Goal: Task Accomplishment & Management: Manage account settings

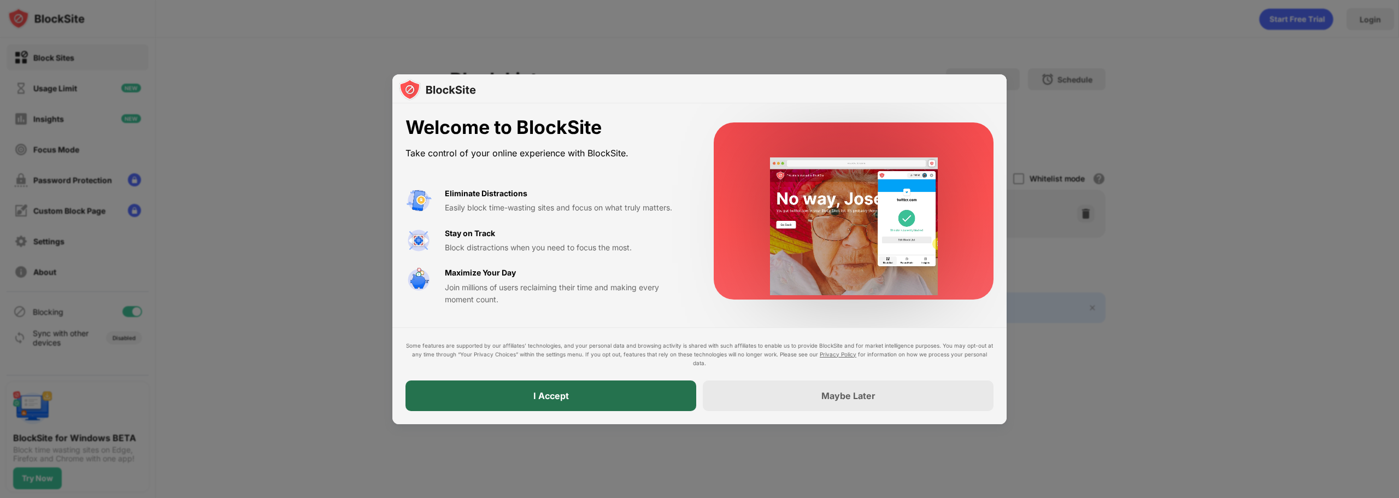
click at [567, 396] on div "I Accept" at bounding box center [551, 395] width 36 height 11
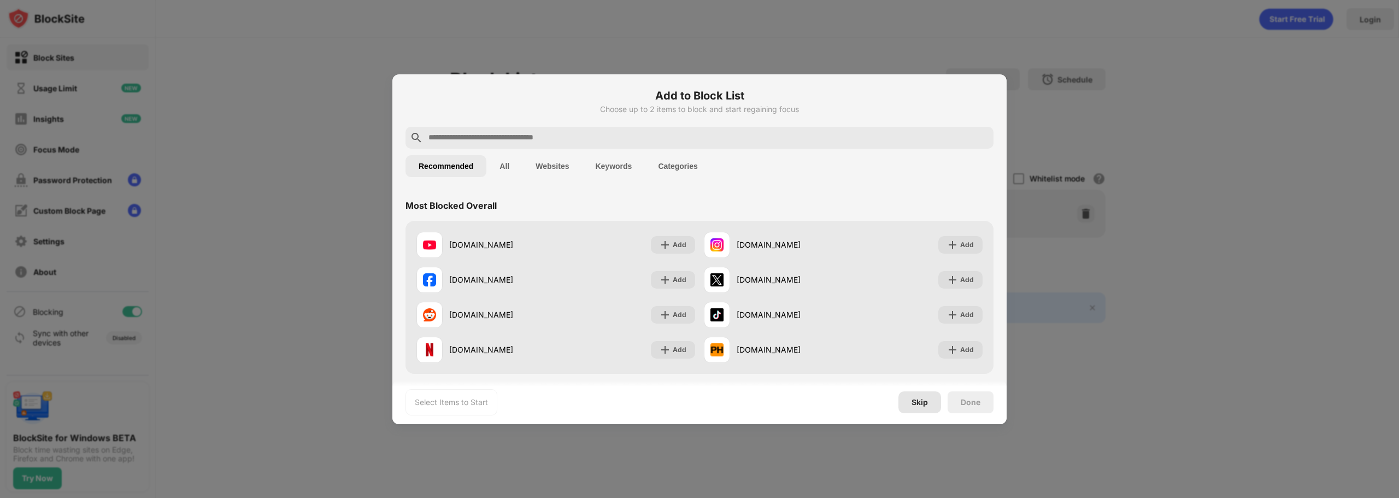
click at [919, 403] on div "Skip" at bounding box center [920, 402] width 16 height 9
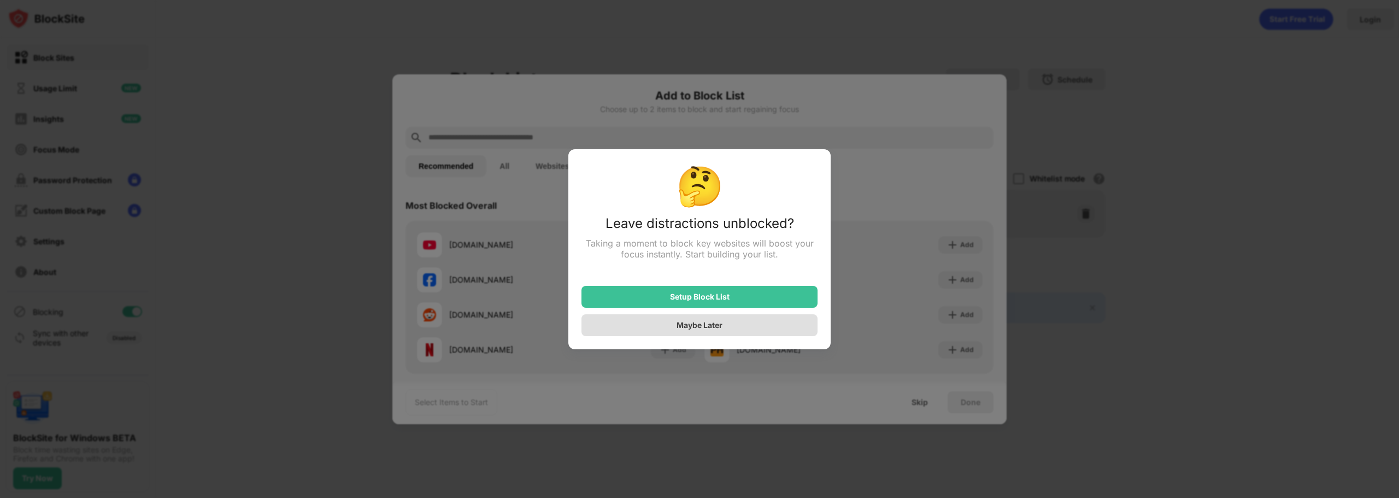
click at [720, 328] on div "Maybe Later" at bounding box center [700, 324] width 46 height 9
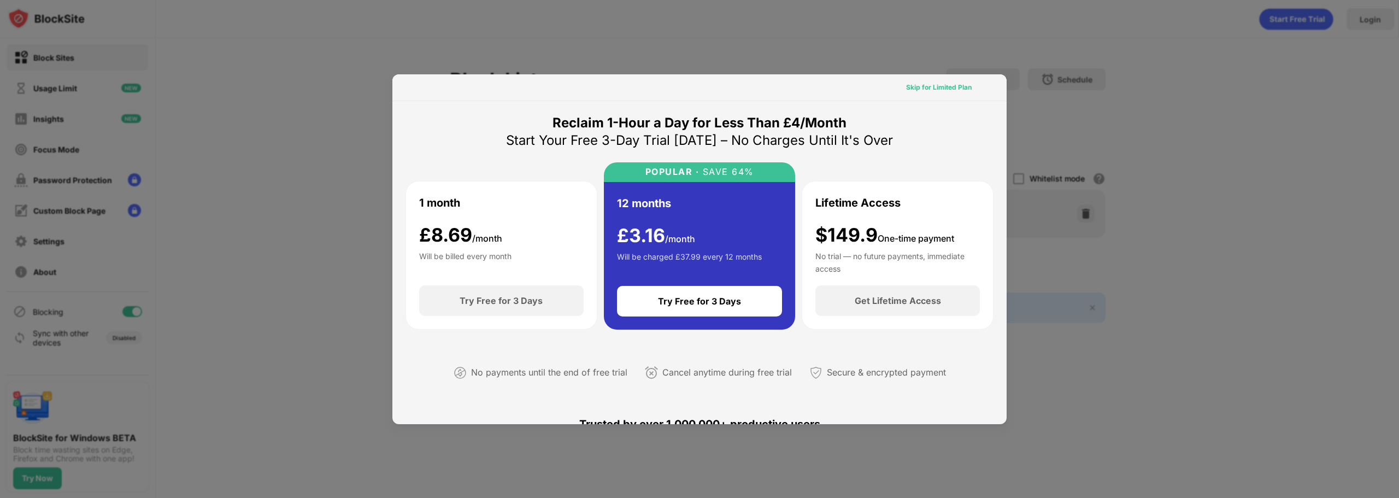
click at [938, 85] on div "Skip for Limited Plan" at bounding box center [939, 87] width 66 height 11
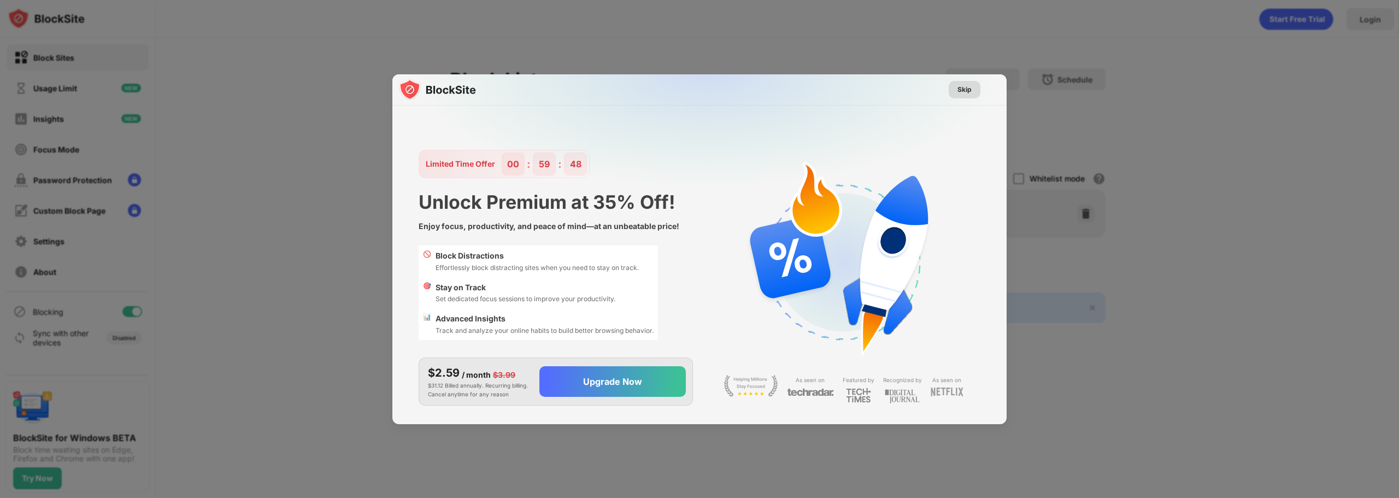
click at [960, 94] on div "Skip" at bounding box center [964, 89] width 14 height 11
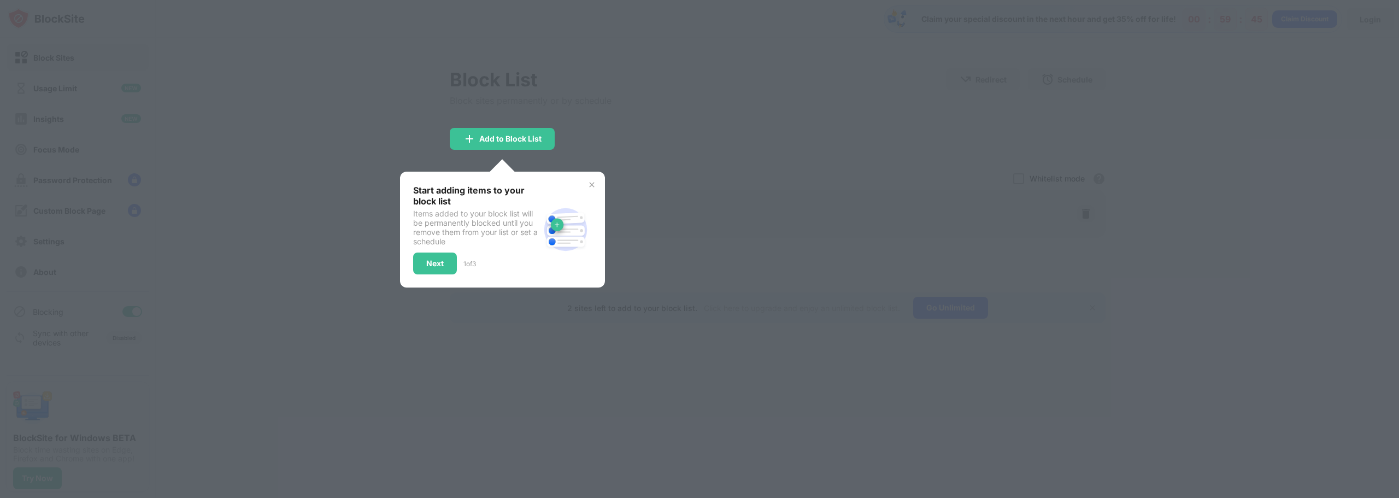
click at [457, 407] on div at bounding box center [699, 249] width 1399 height 498
click at [591, 188] on img at bounding box center [591, 184] width 9 height 9
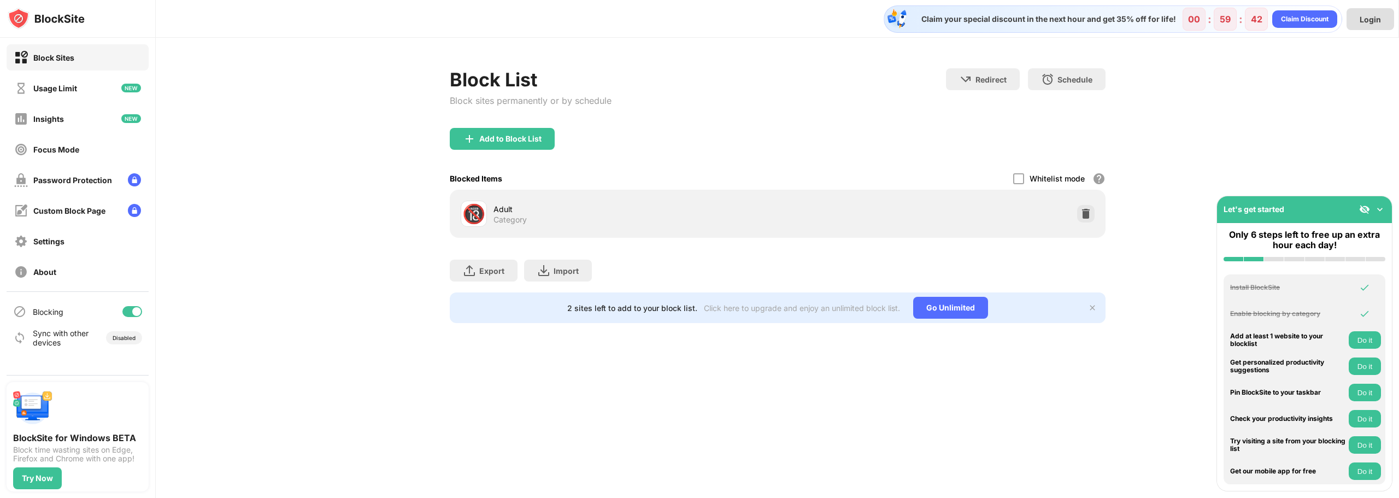
click at [1367, 22] on div "Login" at bounding box center [1370, 19] width 21 height 9
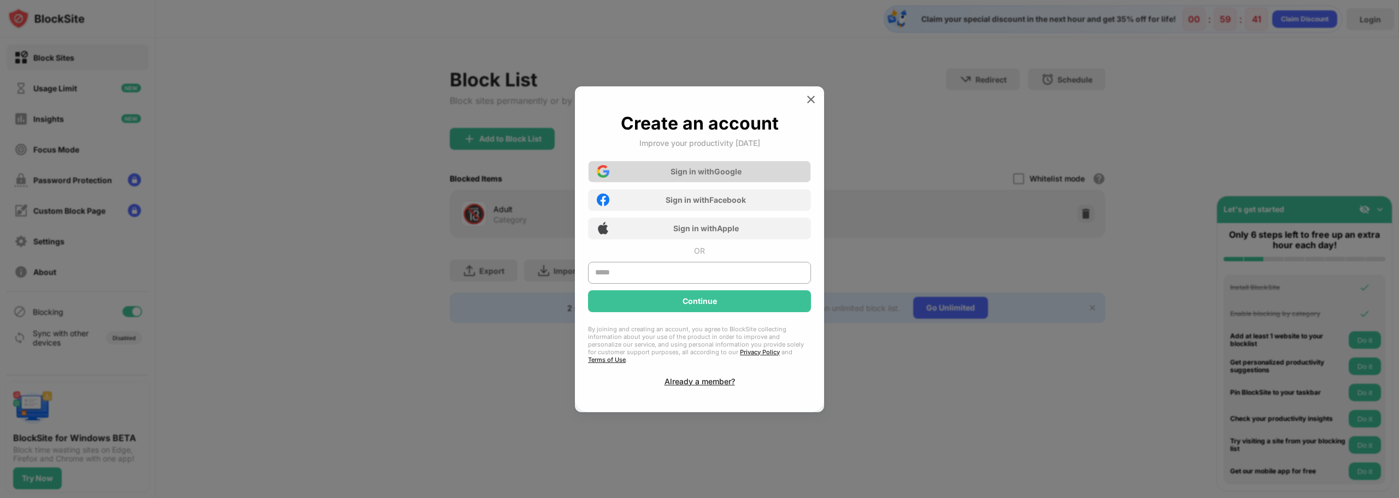
click at [668, 174] on div "Sign in with Google" at bounding box center [699, 172] width 223 height 22
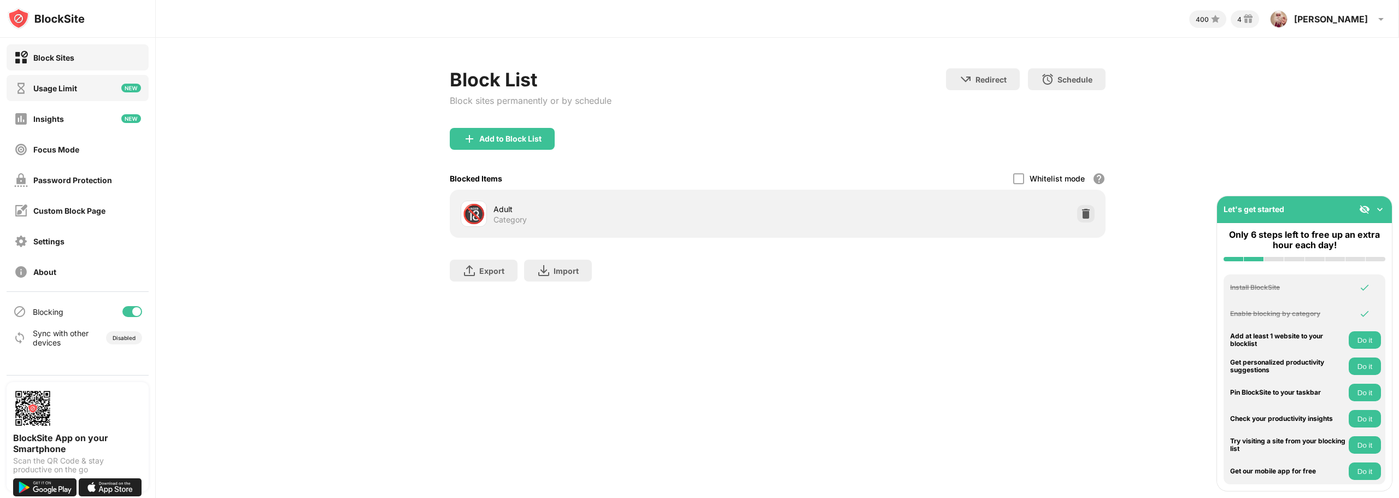
click at [58, 89] on div "Usage Limit" at bounding box center [55, 88] width 44 height 9
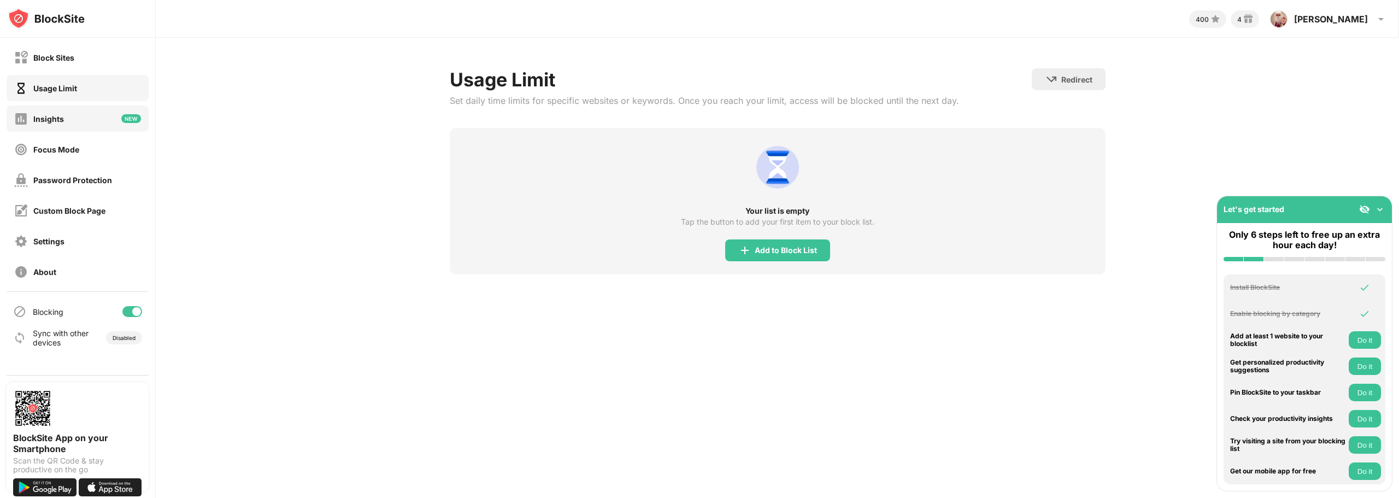
click at [70, 121] on div "Insights" at bounding box center [78, 118] width 142 height 26
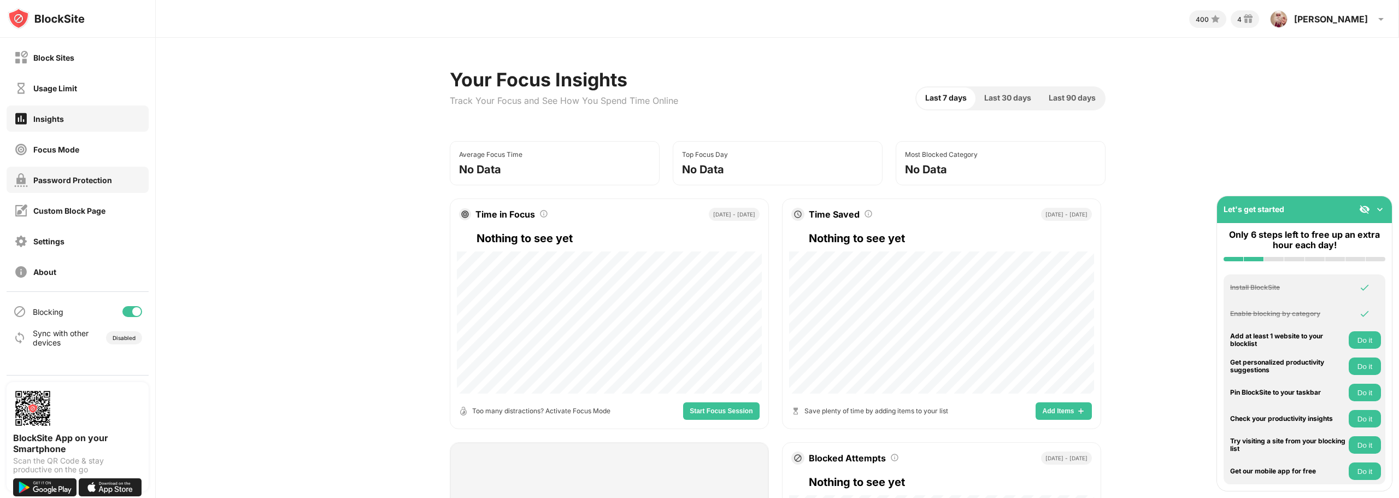
click at [58, 187] on div "Password Protection" at bounding box center [78, 180] width 142 height 26
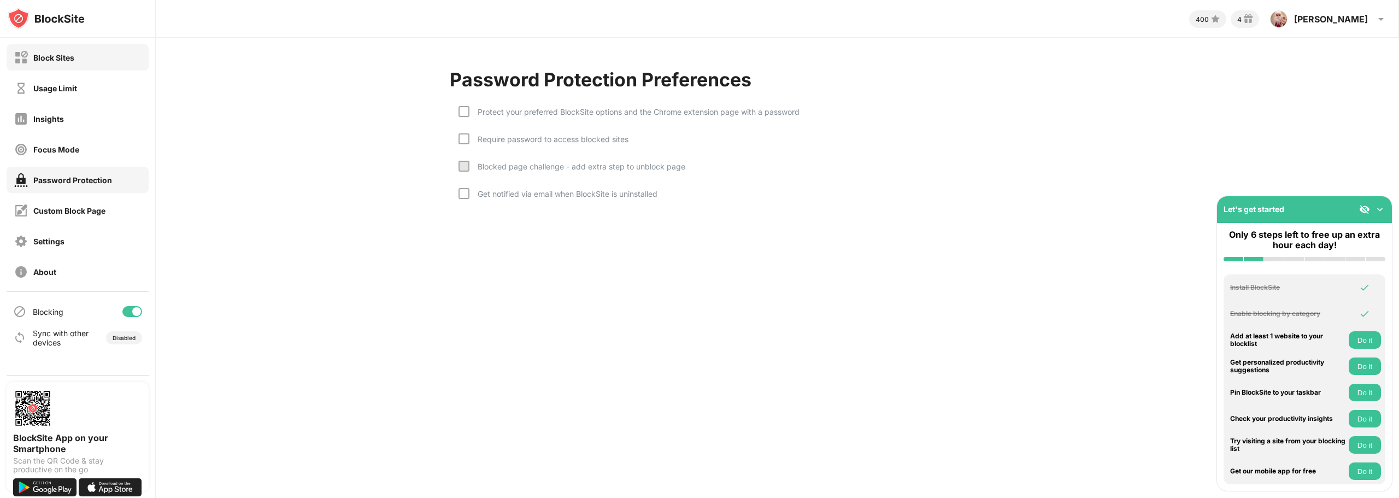
click at [52, 58] on div "Block Sites" at bounding box center [53, 57] width 41 height 9
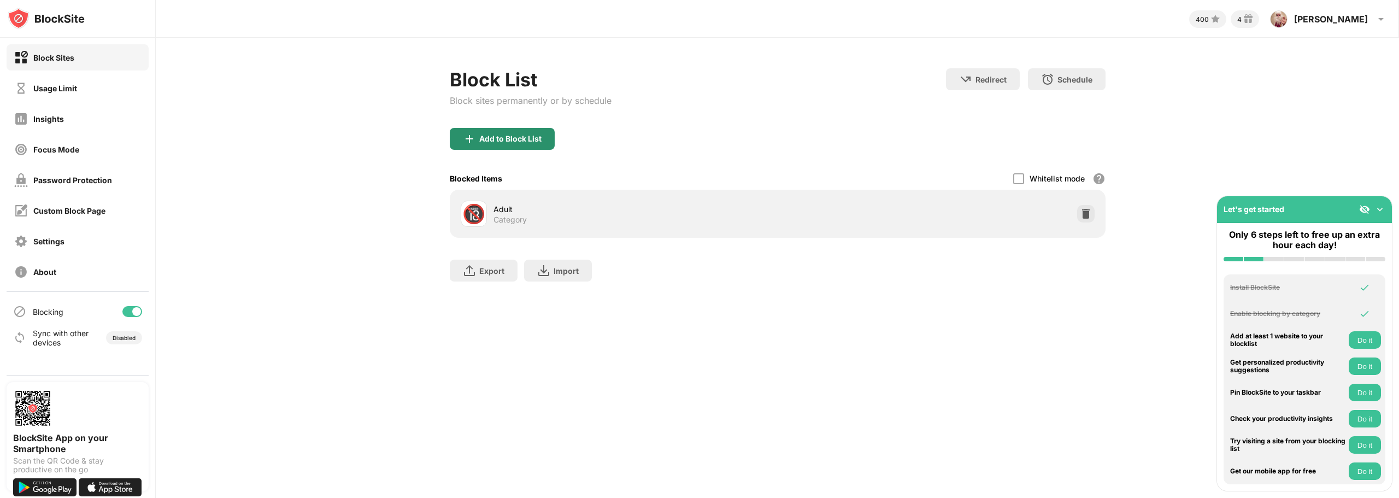
click at [515, 140] on div "Add to Block List" at bounding box center [510, 138] width 62 height 9
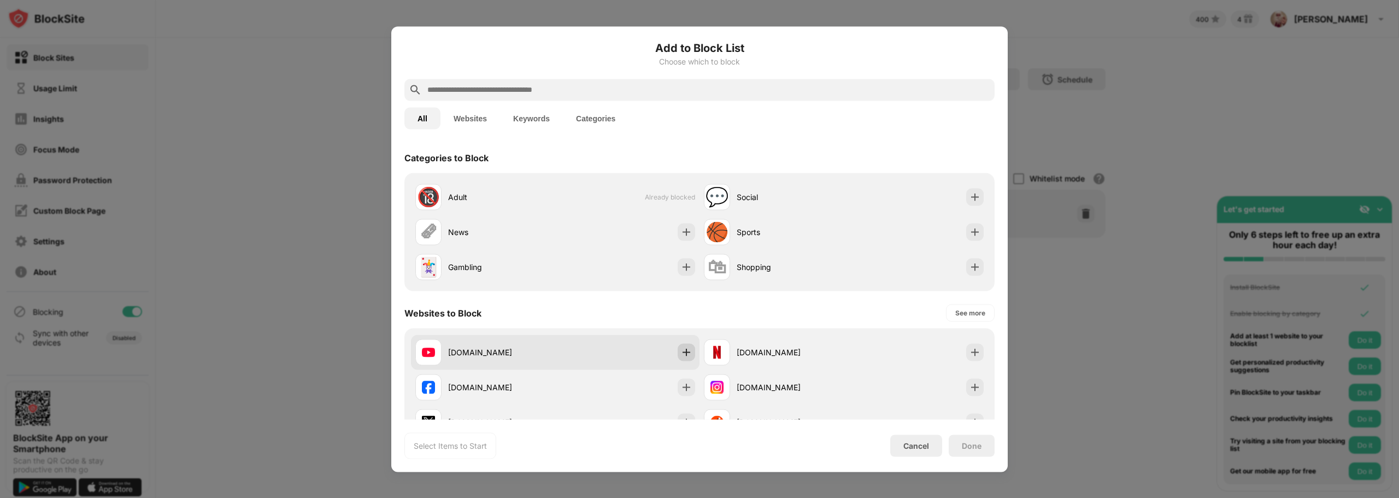
click at [683, 354] on img at bounding box center [686, 351] width 11 height 11
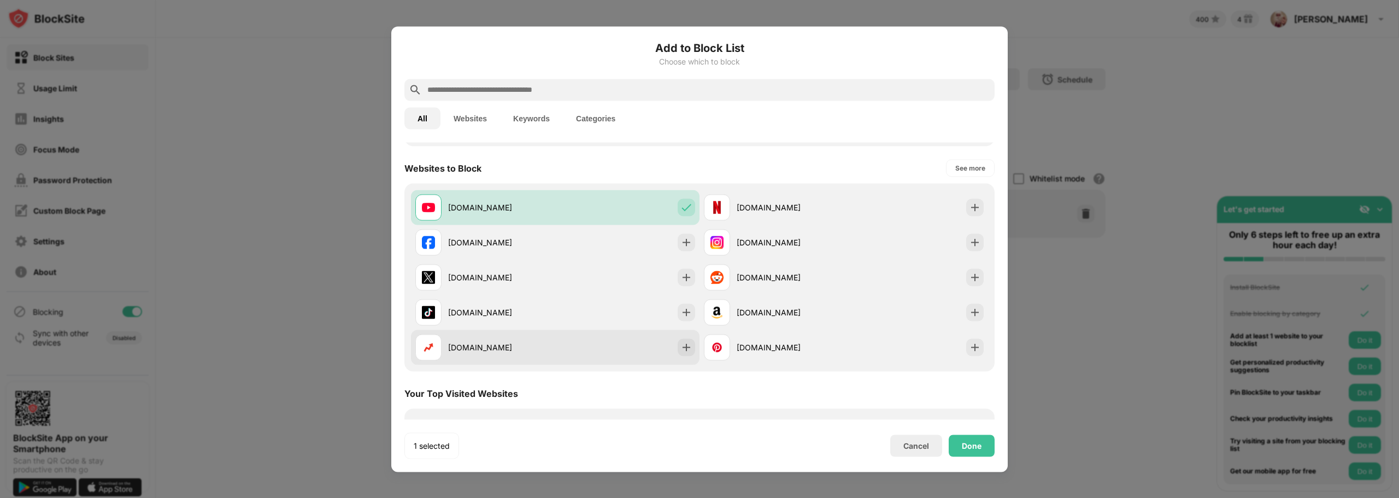
scroll to position [164, 0]
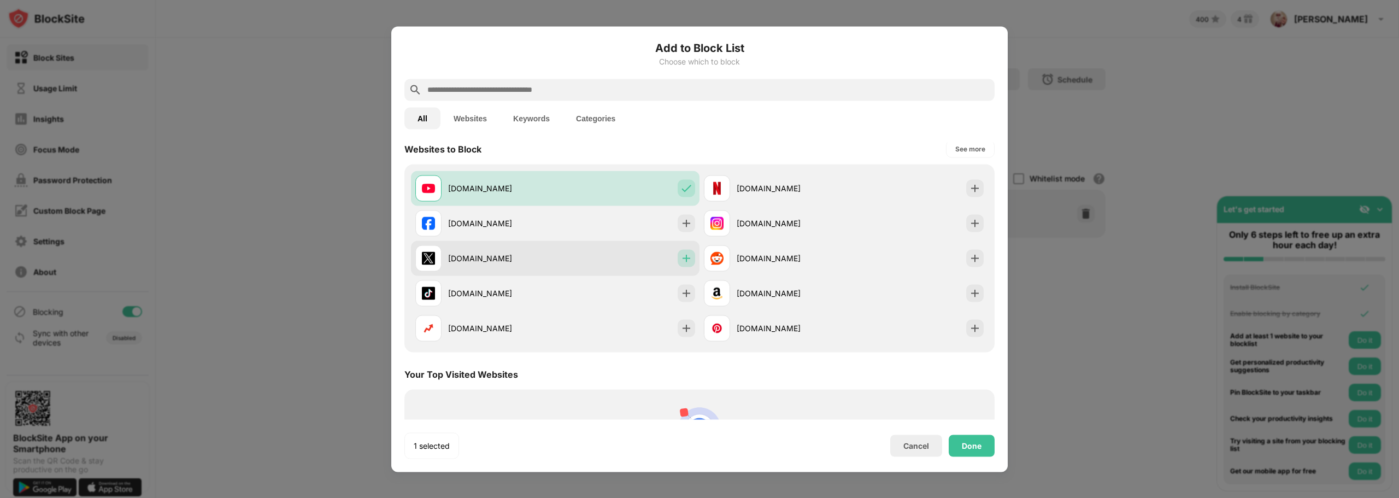
click at [682, 261] on img at bounding box center [686, 257] width 11 height 11
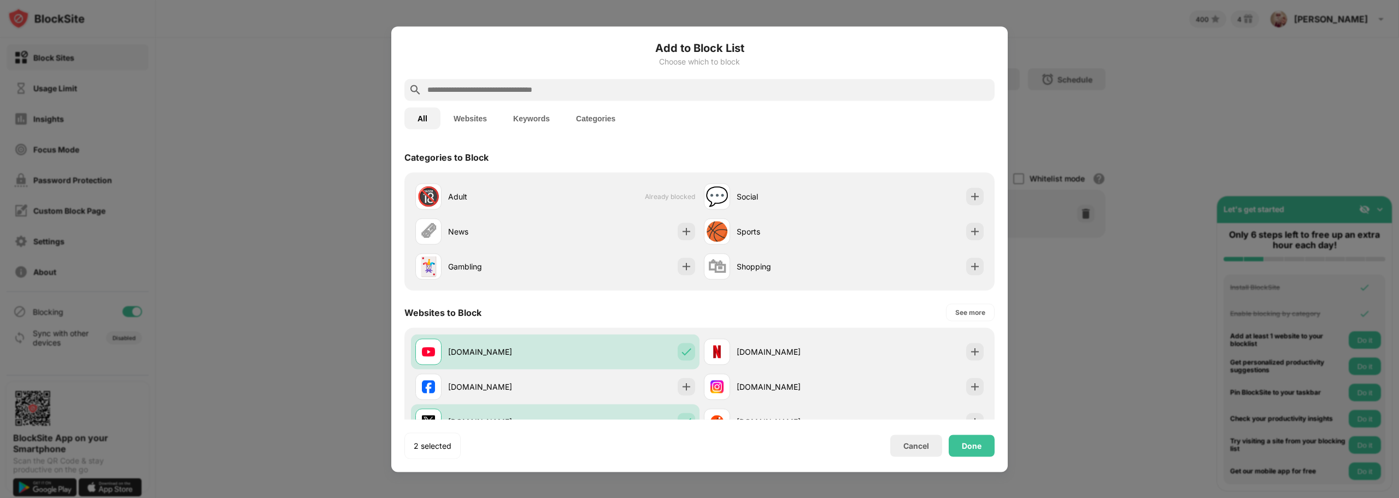
scroll to position [0, 0]
click at [681, 235] on img at bounding box center [686, 231] width 11 height 11
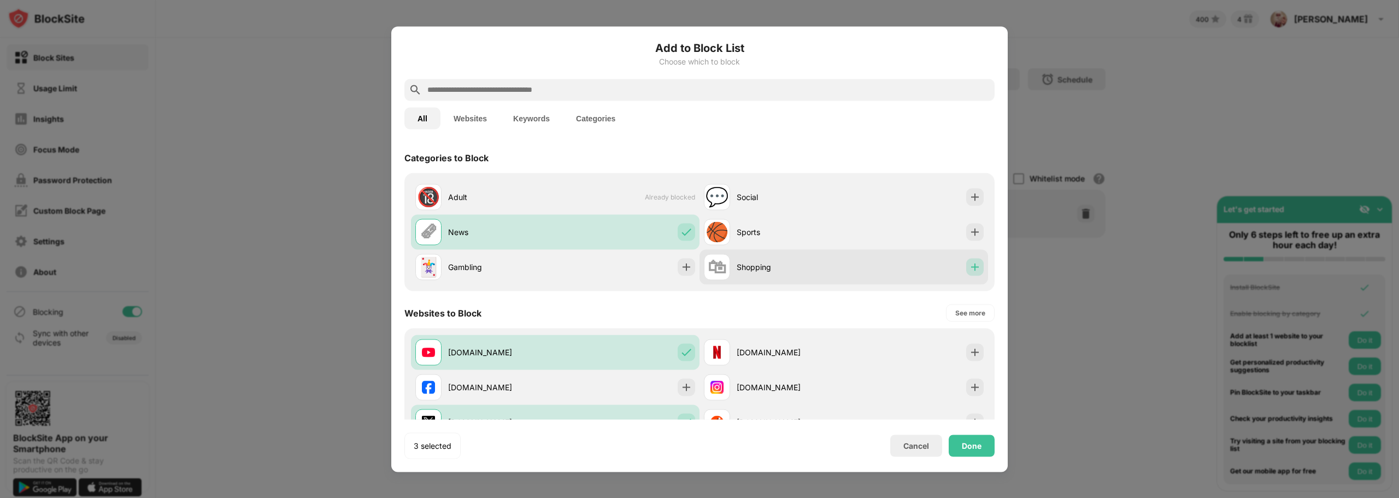
click at [969, 268] on img at bounding box center [974, 266] width 11 height 11
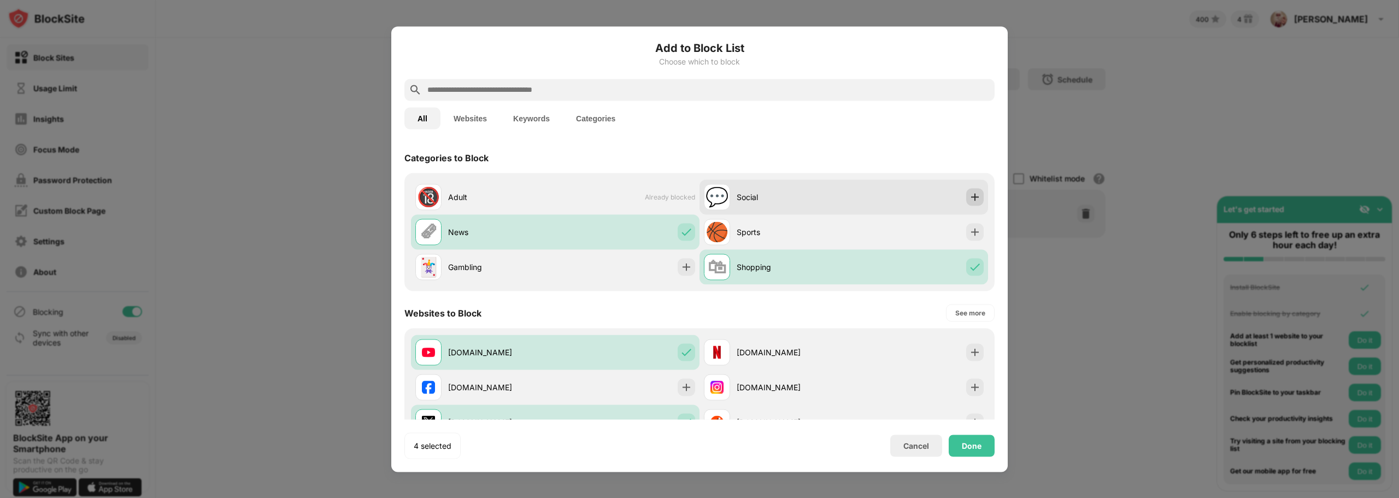
click at [969, 197] on img at bounding box center [974, 196] width 11 height 11
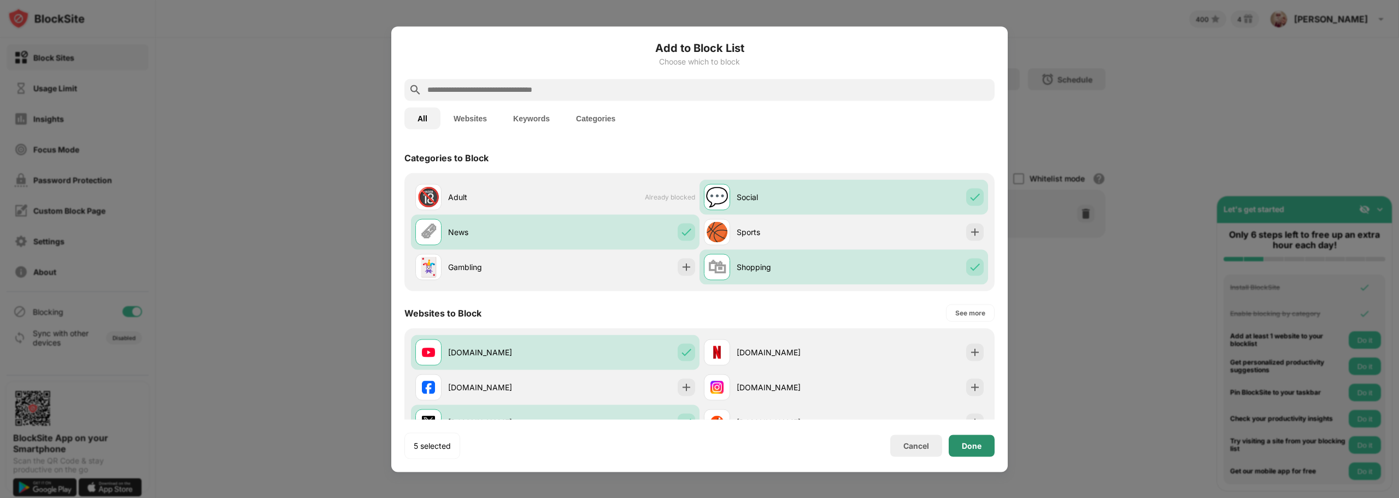
click at [980, 449] on div "Done" at bounding box center [972, 445] width 20 height 9
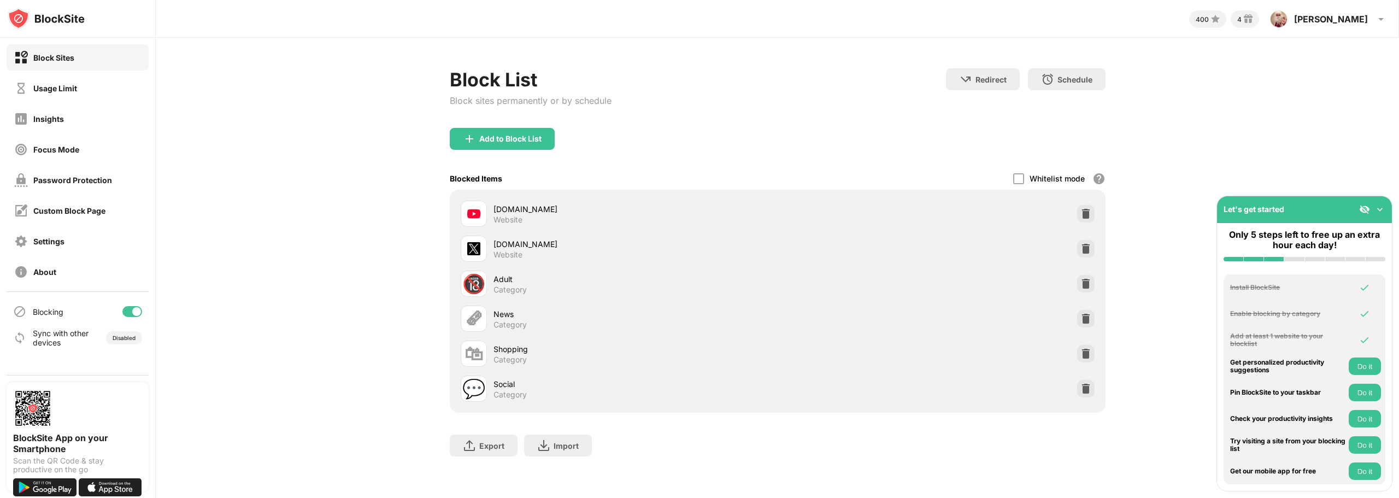
click at [1365, 393] on button "Do it" at bounding box center [1365, 392] width 32 height 17
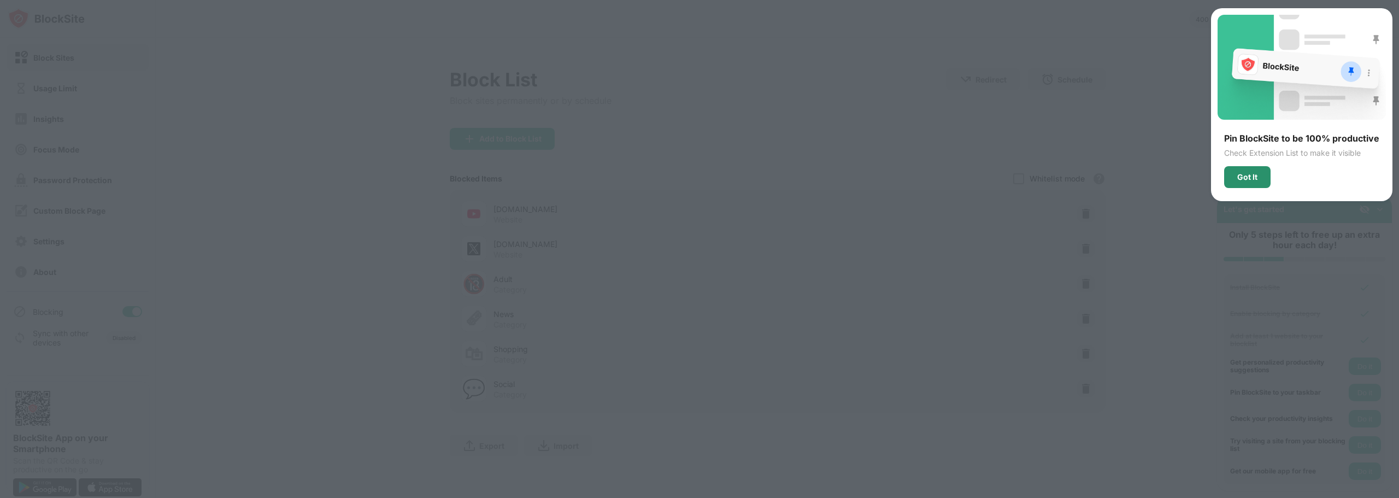
click at [1249, 178] on div "Got It" at bounding box center [1247, 177] width 20 height 9
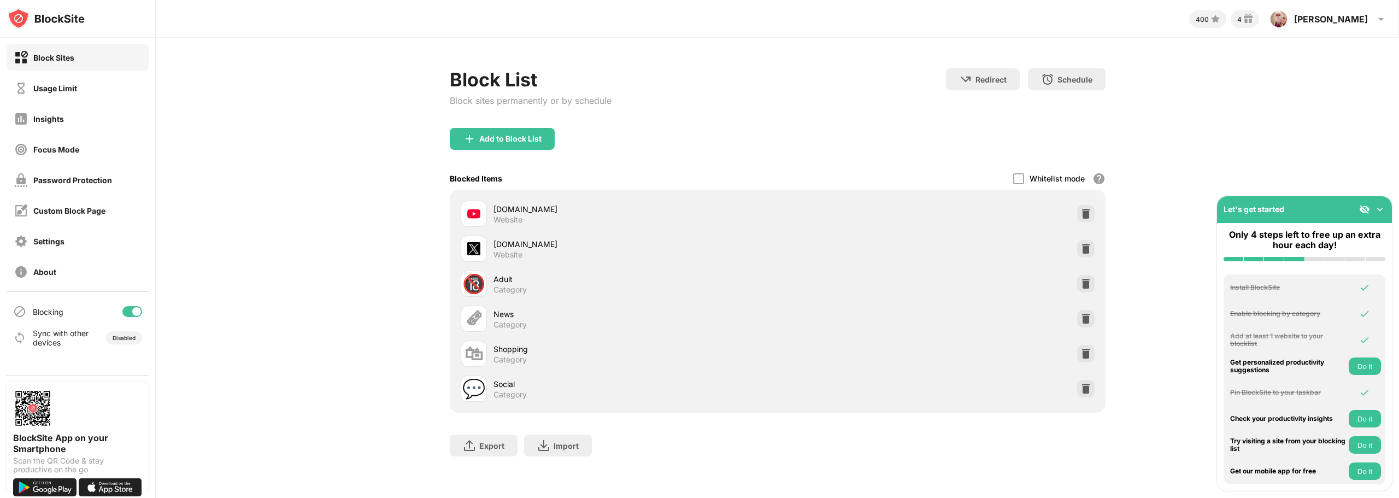
click at [211, 123] on div "Block List Block sites permanently or by schedule Redirect Choose a site to be …" at bounding box center [777, 268] width 1243 height 460
click at [1364, 448] on button "Do it" at bounding box center [1365, 444] width 32 height 17
click at [75, 180] on div "Password Protection" at bounding box center [72, 179] width 79 height 9
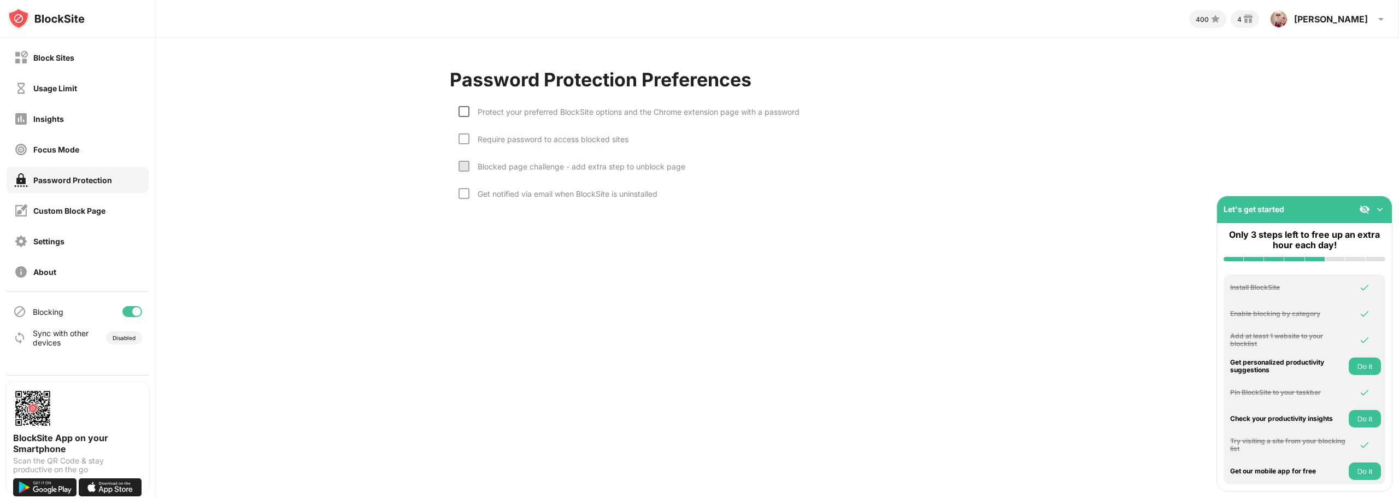
click at [464, 113] on div at bounding box center [463, 111] width 11 height 11
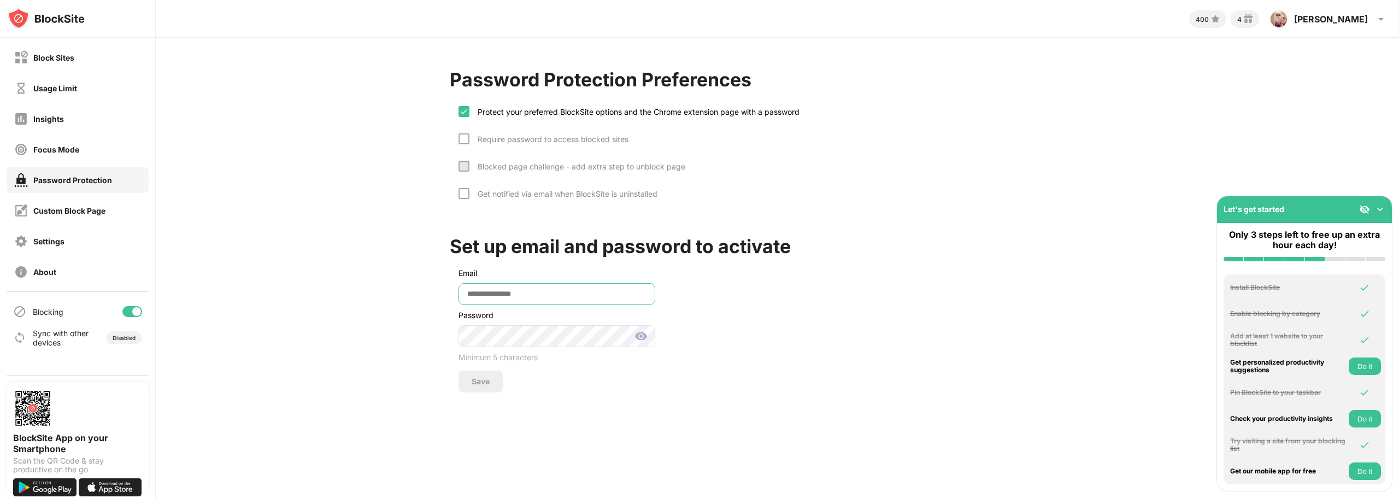
click at [507, 297] on input "email" at bounding box center [556, 294] width 197 height 22
type input "**********"
click at [461, 140] on div at bounding box center [463, 138] width 11 height 11
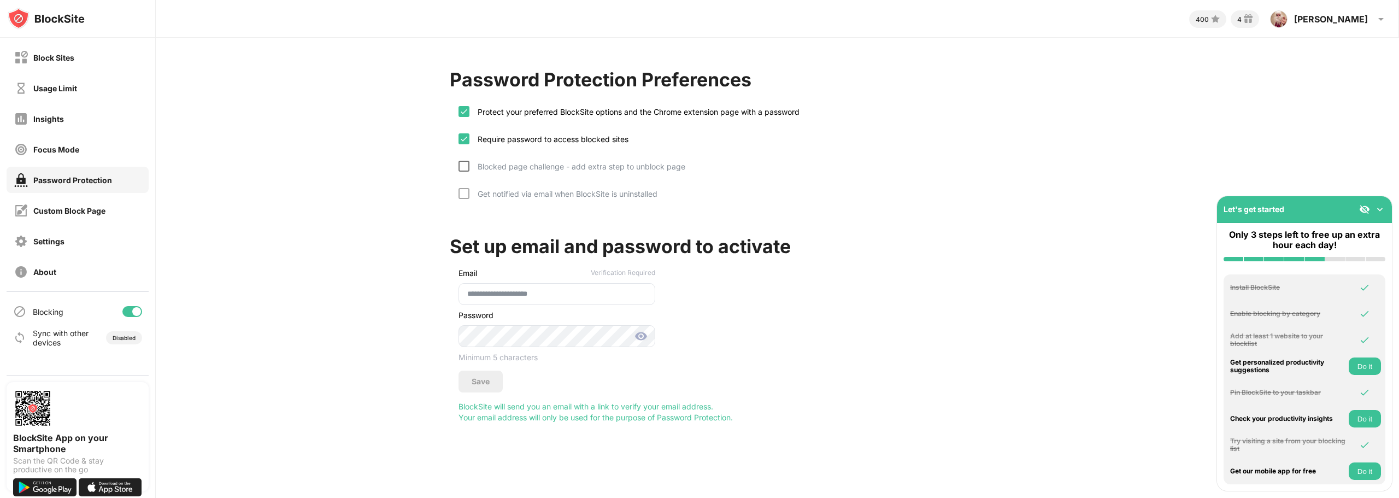
click at [462, 168] on div at bounding box center [463, 166] width 11 height 11
click at [466, 196] on div at bounding box center [463, 193] width 11 height 11
click at [474, 384] on div "Save" at bounding box center [481, 381] width 18 height 9
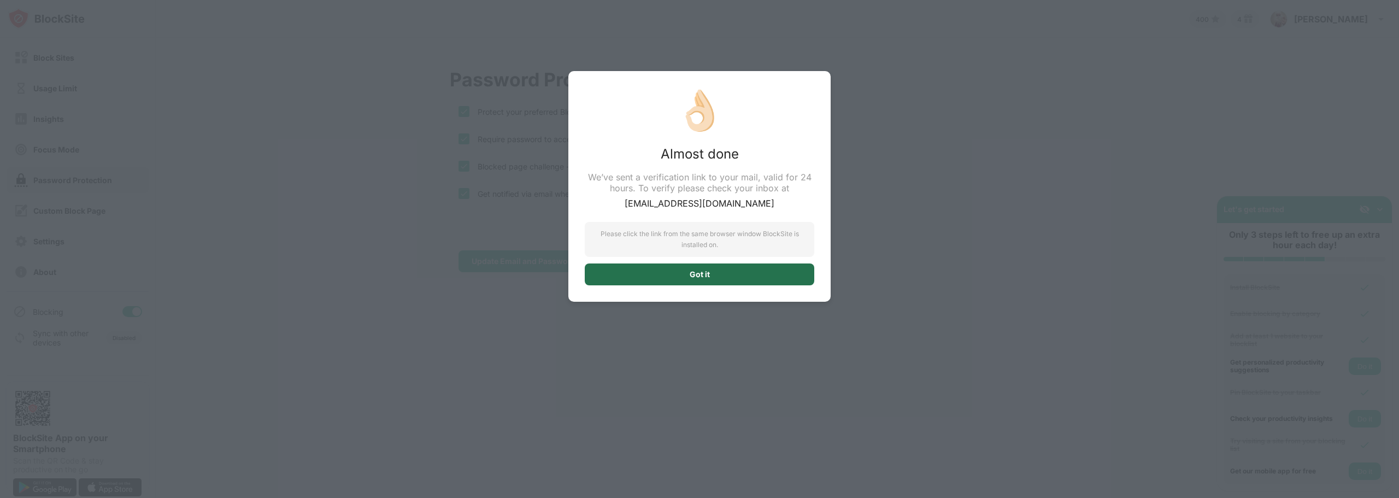
click at [666, 274] on div "Got it" at bounding box center [700, 274] width 230 height 22
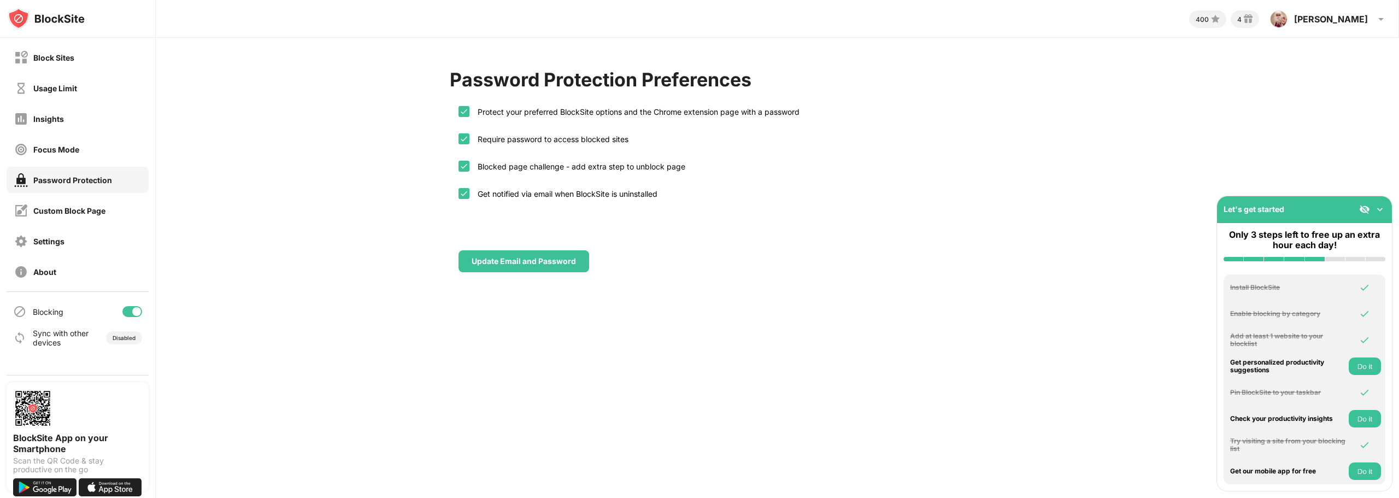
click at [358, 172] on div "Password Protection Preferences Protect your preferred BlockSite options and th…" at bounding box center [777, 170] width 1243 height 265
click at [80, 57] on div "Block Sites" at bounding box center [78, 57] width 142 height 26
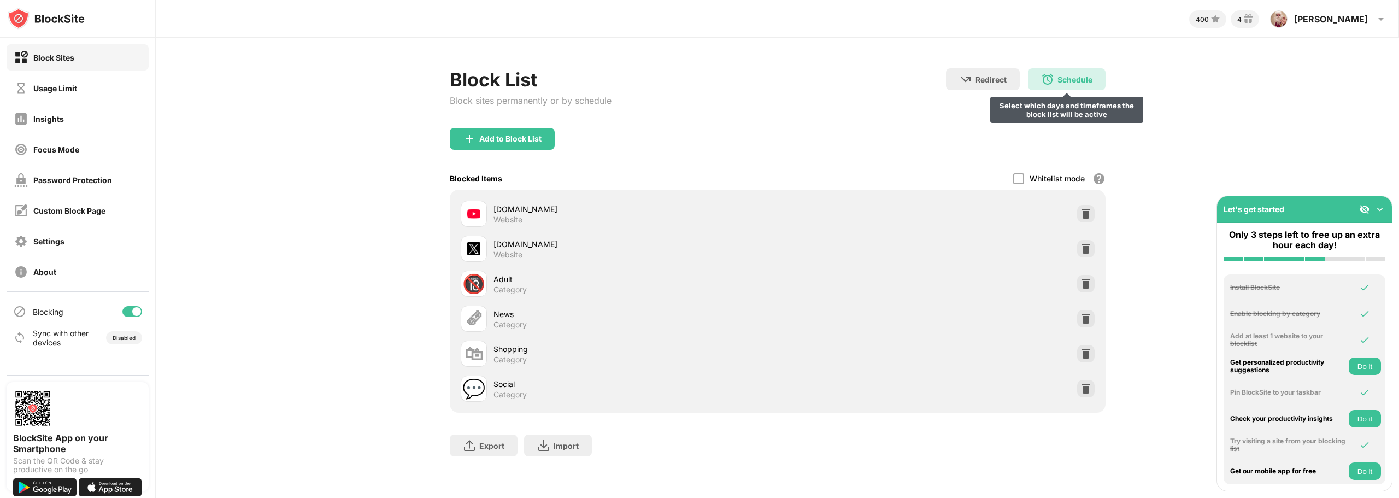
click at [1074, 81] on div "Schedule" at bounding box center [1074, 79] width 35 height 9
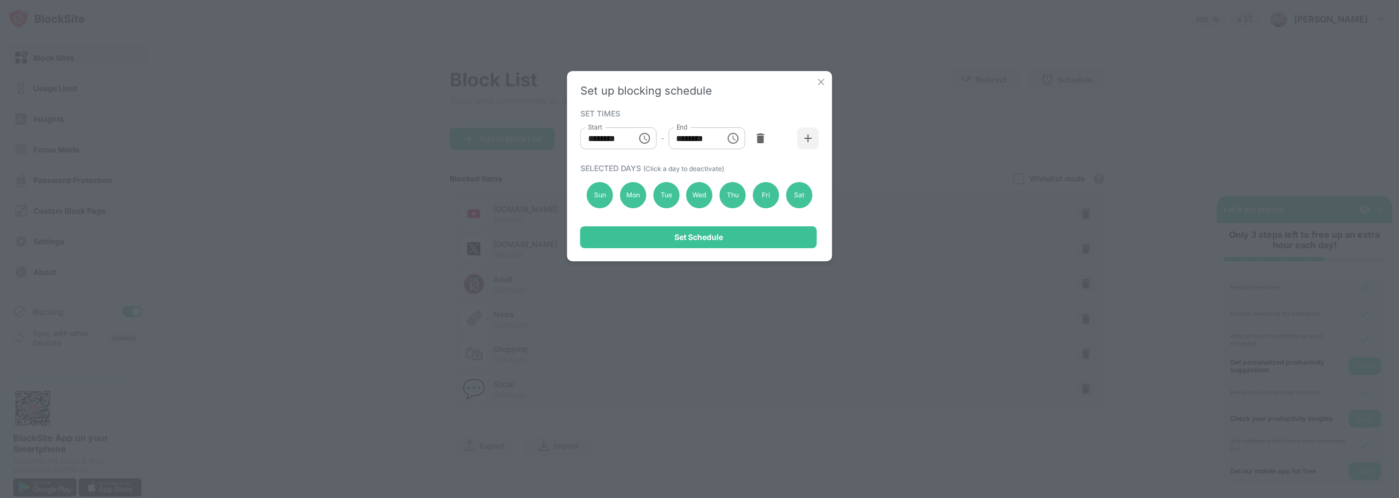
click at [615, 143] on input "********" at bounding box center [604, 138] width 49 height 22
click at [627, 142] on input "********" at bounding box center [604, 138] width 49 height 22
click at [820, 83] on img at bounding box center [821, 82] width 11 height 11
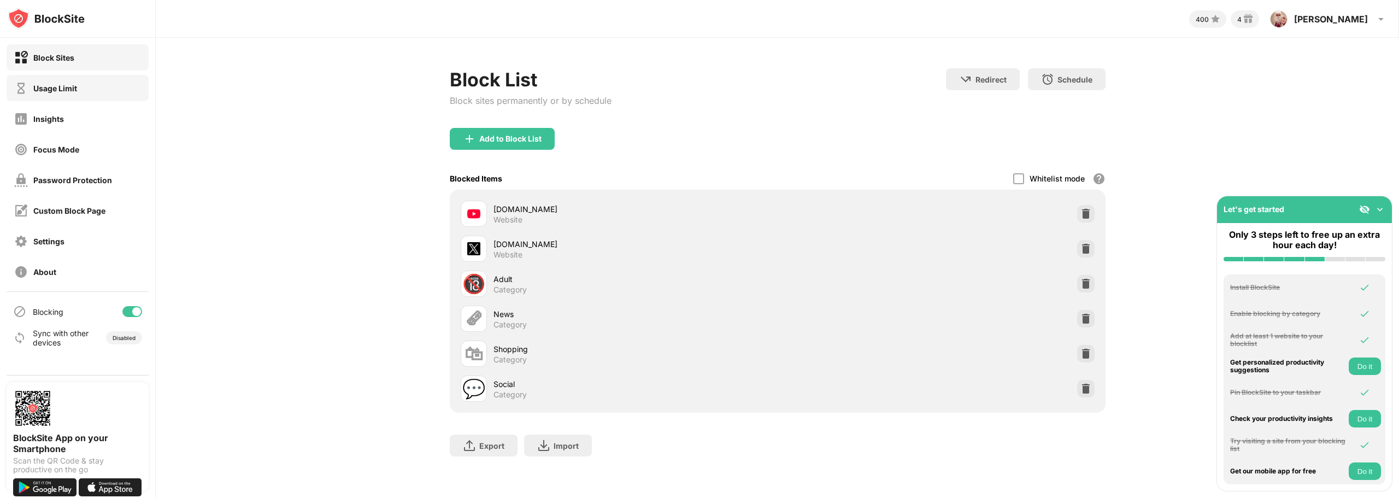
click at [84, 94] on div "Usage Limit" at bounding box center [78, 88] width 142 height 26
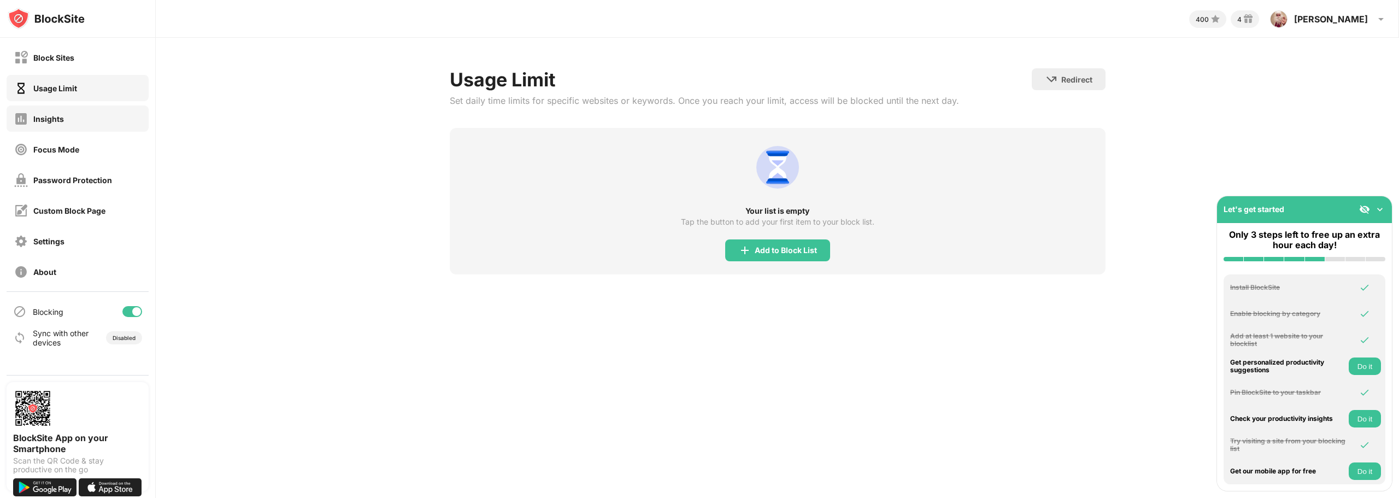
click at [80, 115] on div "Insights" at bounding box center [78, 118] width 142 height 26
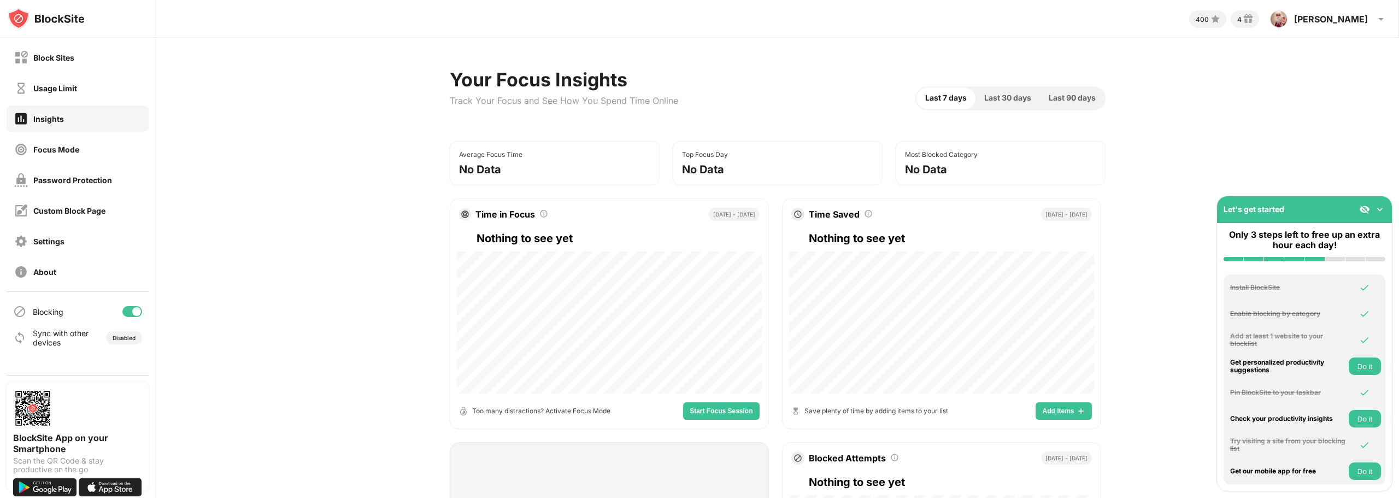
click at [1368, 367] on button "Do it" at bounding box center [1365, 365] width 32 height 17
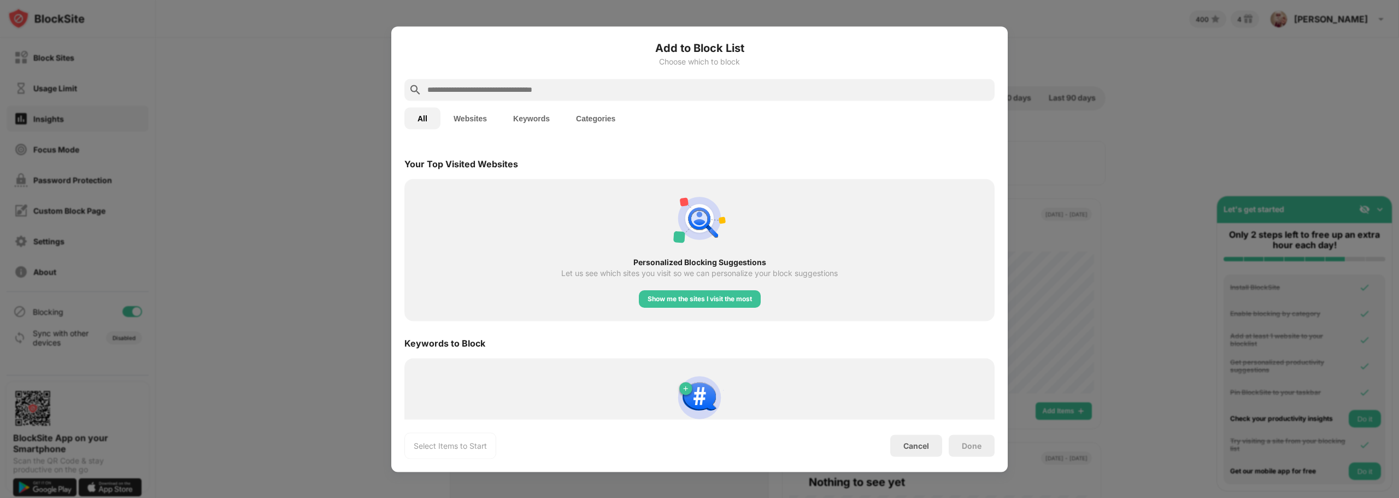
scroll to position [380, 0]
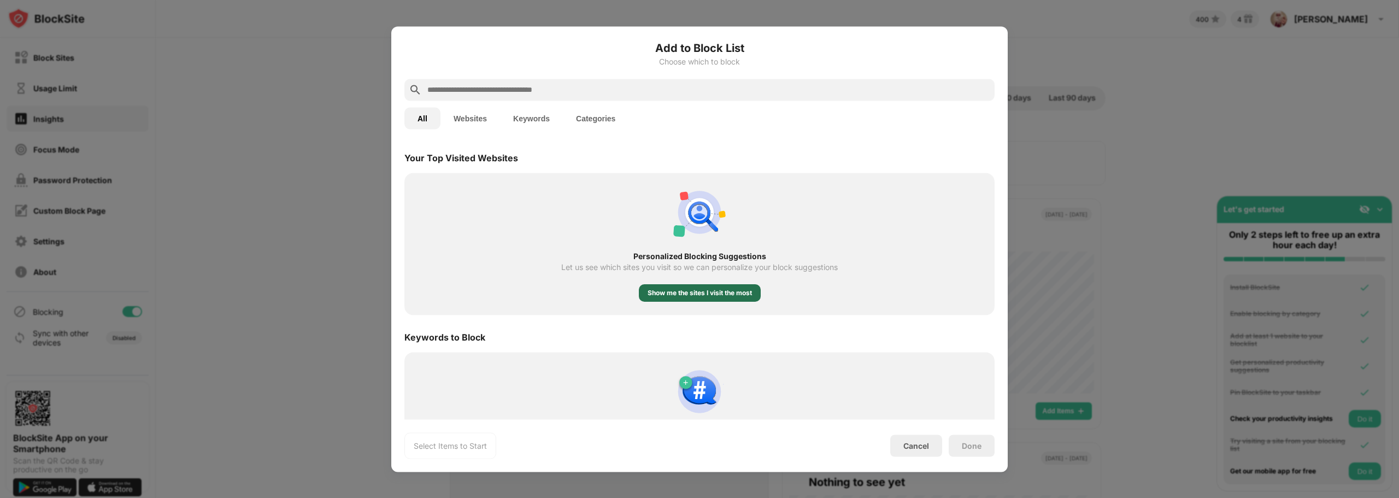
click at [672, 292] on div "Show me the sites I visit the most" at bounding box center [700, 292] width 104 height 11
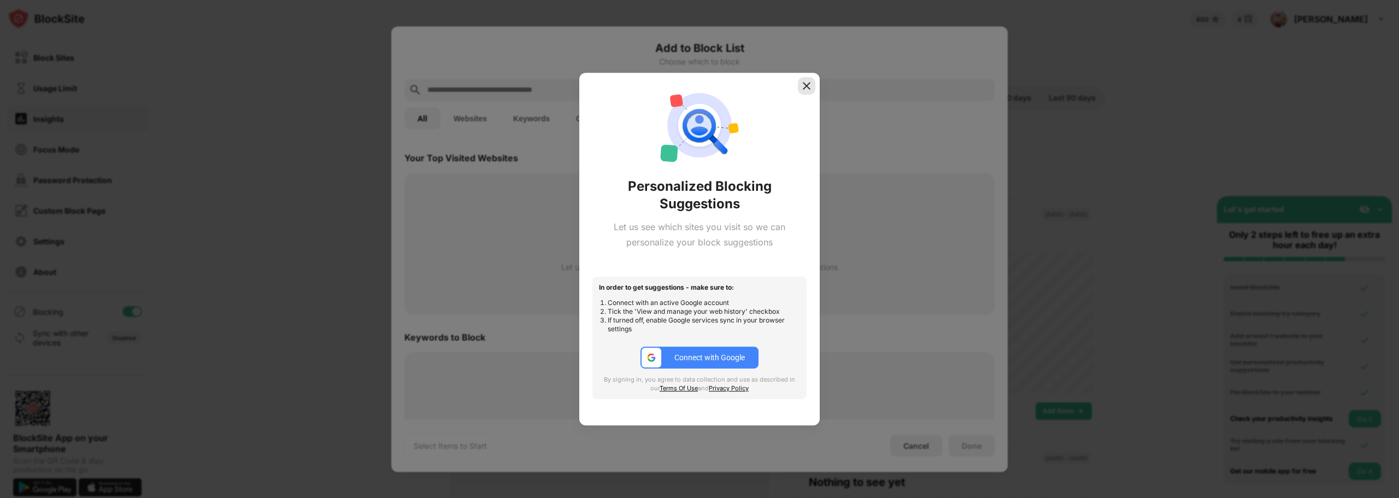
click at [804, 84] on img at bounding box center [806, 85] width 11 height 11
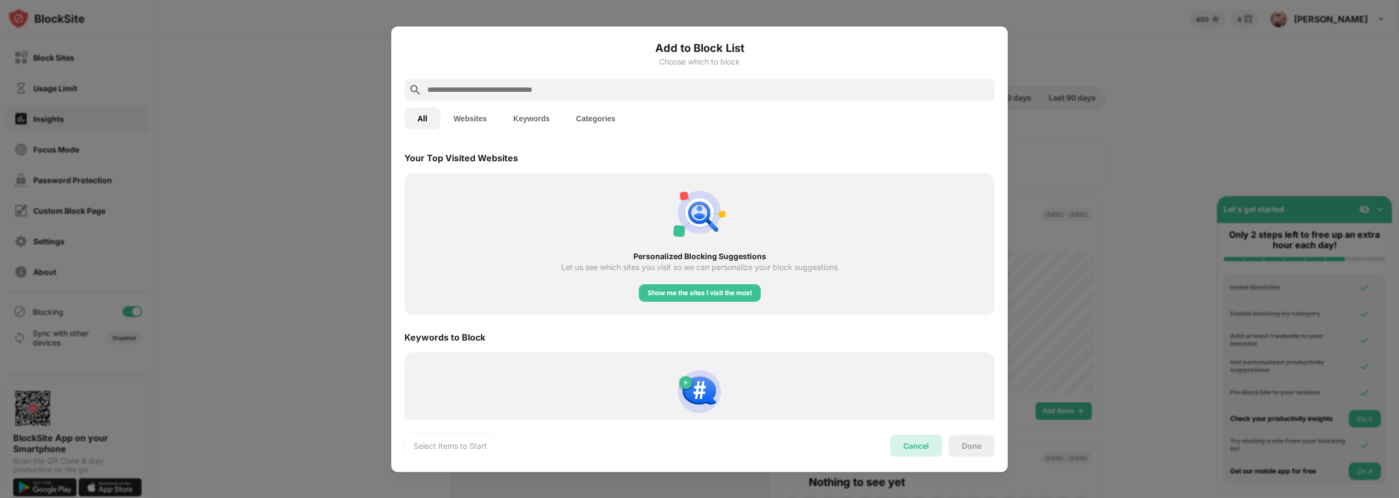
click at [920, 445] on div "Cancel" at bounding box center [916, 445] width 26 height 9
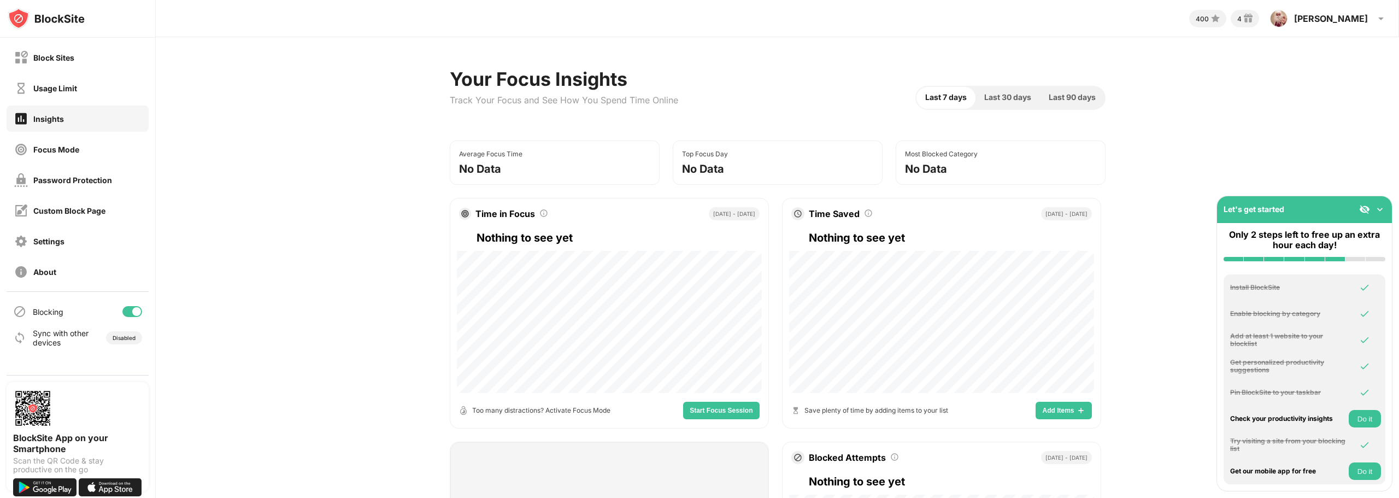
scroll to position [0, 0]
click at [69, 157] on div "Focus Mode" at bounding box center [78, 149] width 142 height 26
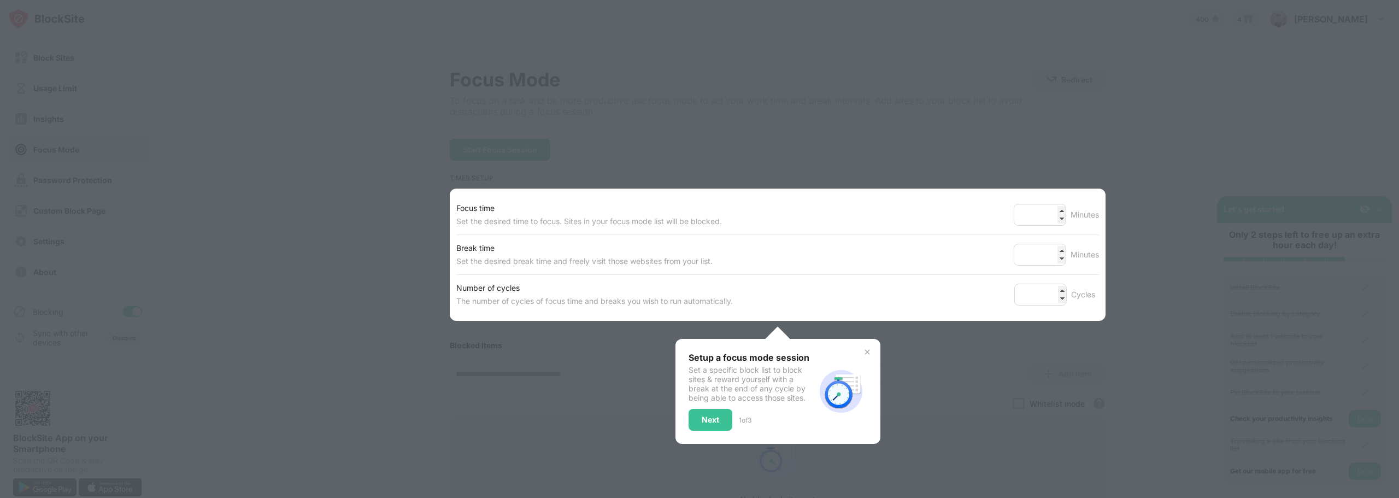
click at [251, 197] on div at bounding box center [699, 249] width 1399 height 498
click at [863, 348] on img at bounding box center [867, 352] width 9 height 9
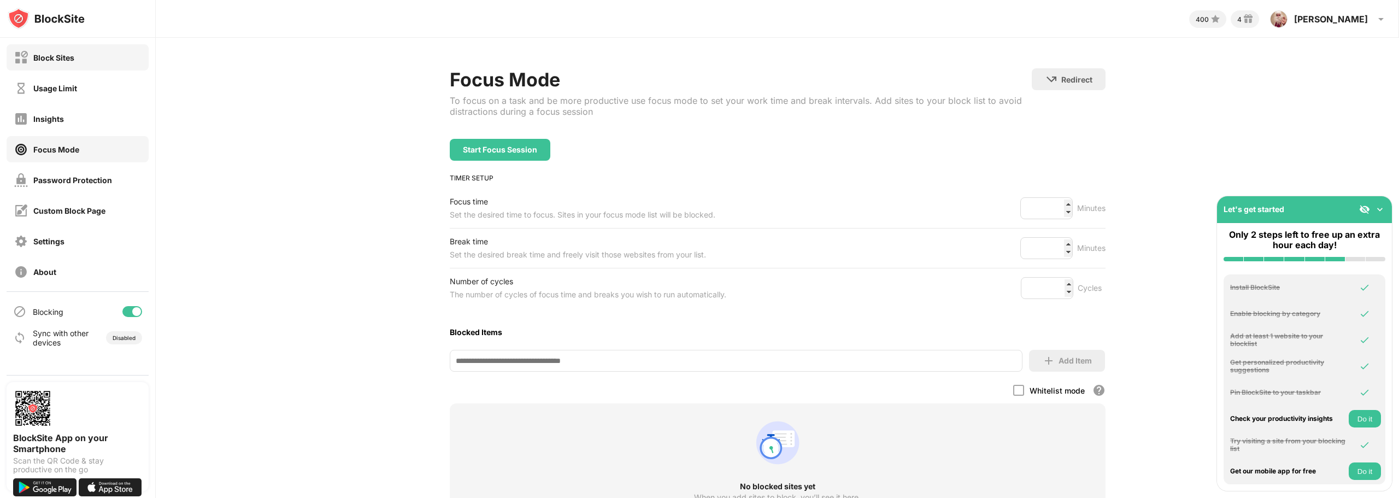
click at [95, 58] on div "Block Sites" at bounding box center [78, 57] width 142 height 26
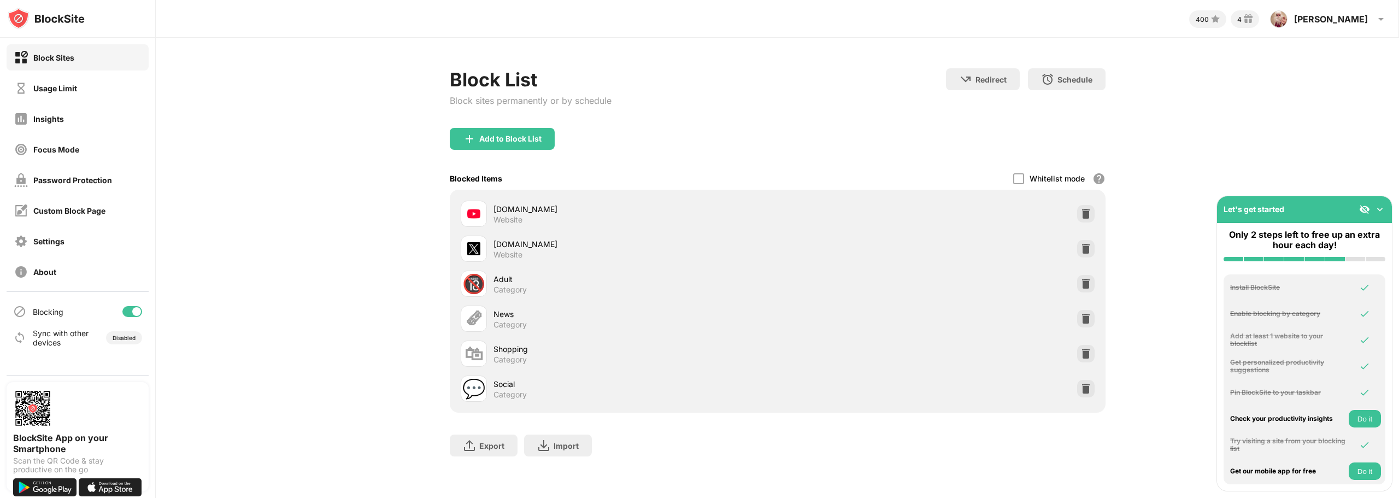
click at [1383, 213] on img at bounding box center [1379, 209] width 11 height 11
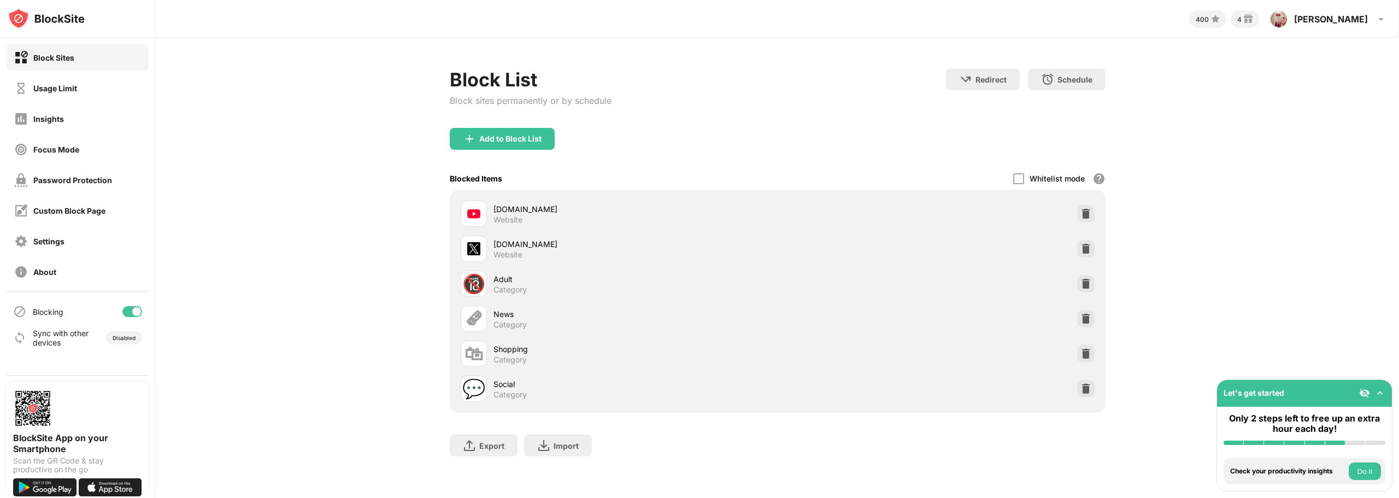
click at [1267, 144] on div "Block List Block sites permanently or by schedule Redirect Choose a site to be …" at bounding box center [777, 268] width 1243 height 460
click at [1372, 16] on div "[PERSON_NAME] [PERSON_NAME] View Account Insights Rewards Settings Support Log …" at bounding box center [1328, 19] width 131 height 26
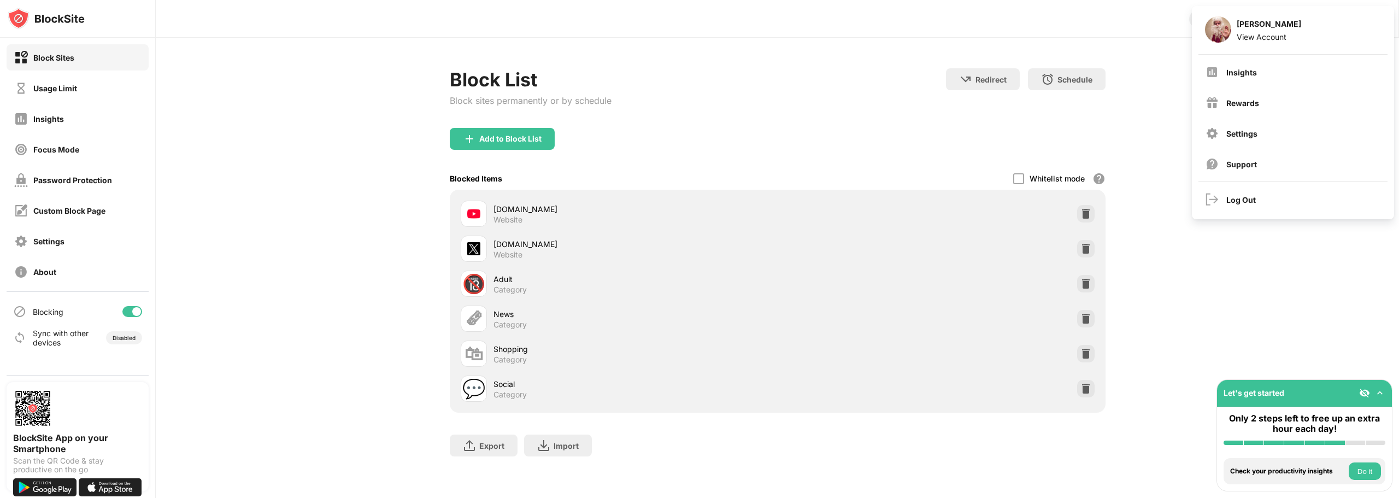
click at [251, 273] on div "Block List Block sites permanently or by schedule Redirect Choose a site to be …" at bounding box center [777, 268] width 1243 height 460
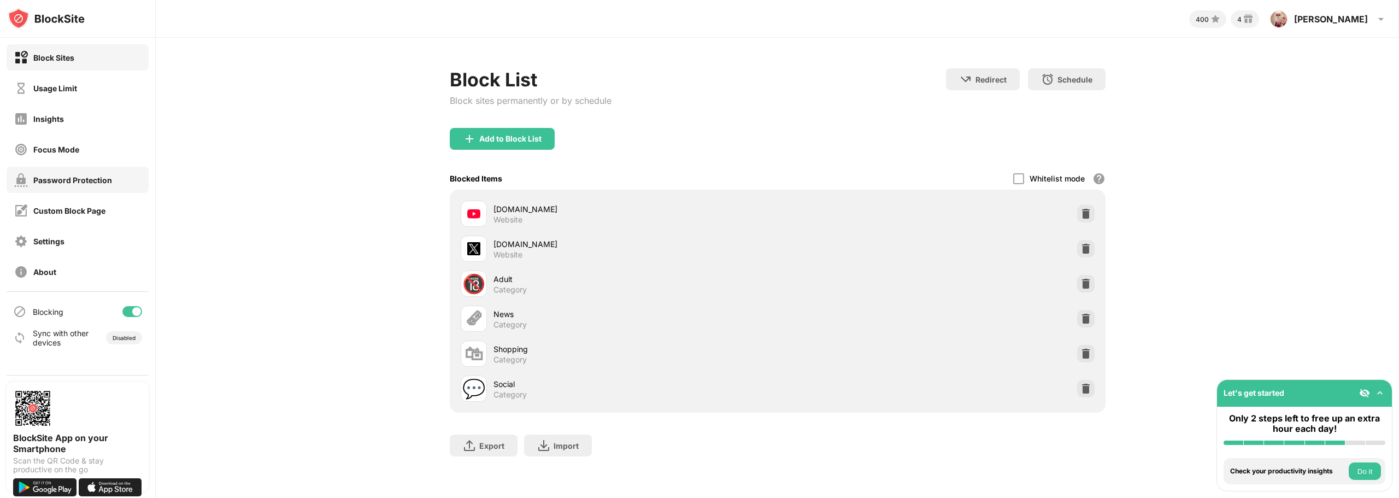
click at [61, 184] on div "Password Protection" at bounding box center [72, 179] width 79 height 9
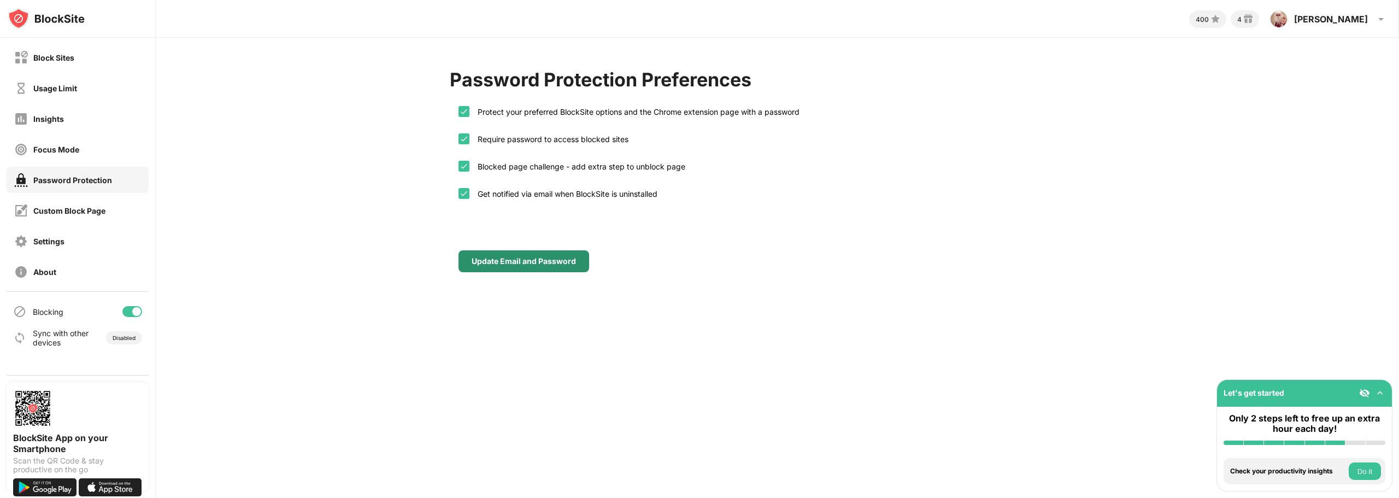
click at [545, 263] on div "Update Email and Password" at bounding box center [524, 261] width 104 height 9
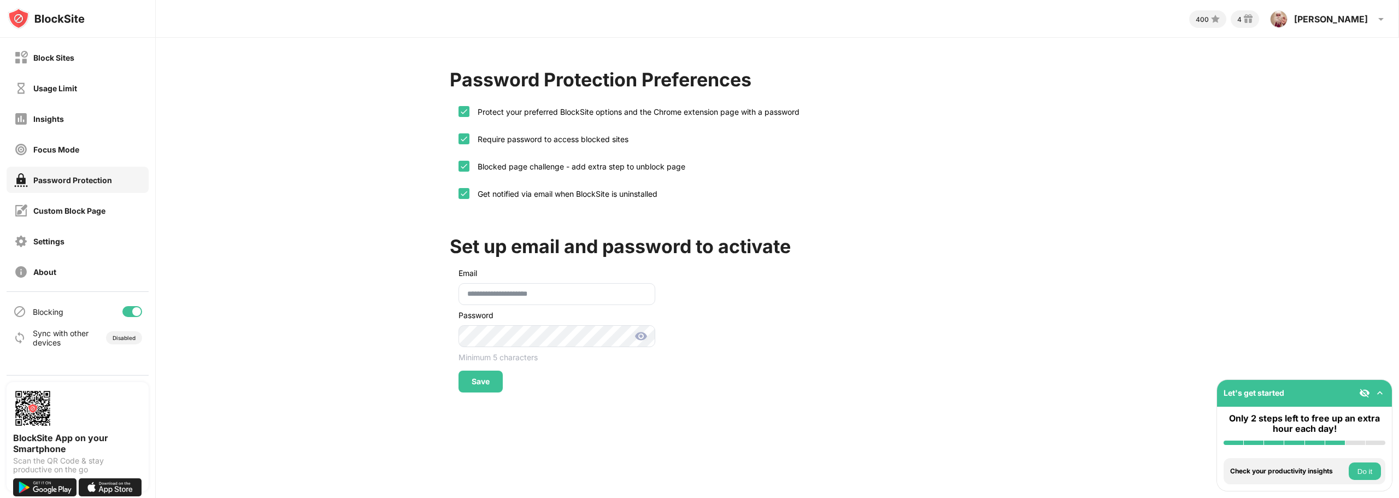
click at [642, 336] on img at bounding box center [640, 336] width 13 height 13
click at [640, 337] on img at bounding box center [640, 336] width 13 height 13
click at [380, 353] on div "**********" at bounding box center [777, 230] width 1243 height 385
click at [475, 379] on div "Save" at bounding box center [481, 381] width 18 height 9
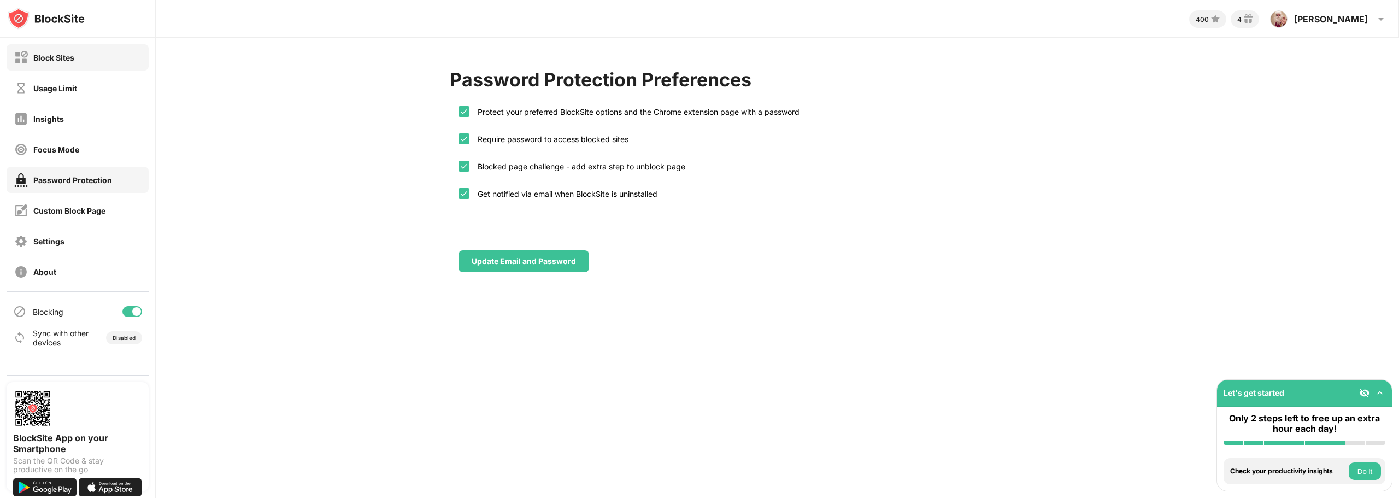
click at [66, 63] on div "Block Sites" at bounding box center [44, 58] width 60 height 14
